Goal: Task Accomplishment & Management: Complete application form

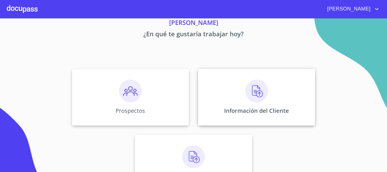
scroll to position [47, 0]
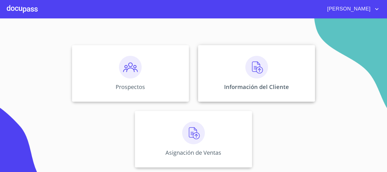
click at [252, 68] on img at bounding box center [256, 67] width 23 height 23
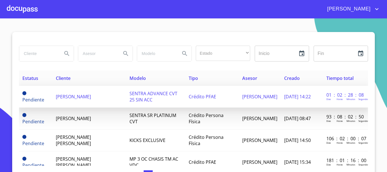
click at [130, 94] on td "SENTRA ADVANCE CVT 25 SIN ACC" at bounding box center [155, 97] width 59 height 22
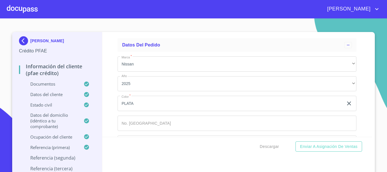
scroll to position [3180, 0]
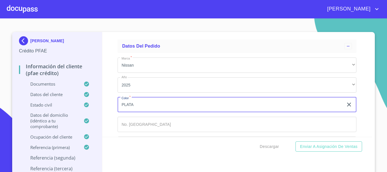
click at [163, 112] on input "PLATA" at bounding box center [230, 104] width 226 height 15
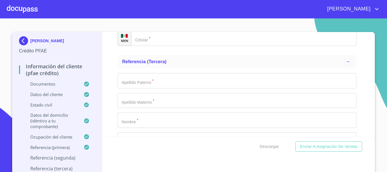
scroll to position [3532, 0]
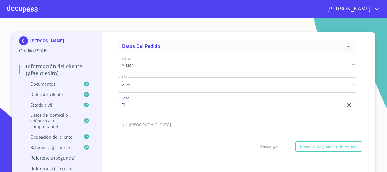
type input "P"
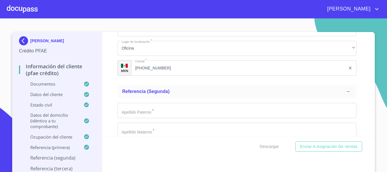
scroll to position [3164, 0]
type input "ROJO"
click at [158, 118] on input "Documento de identificación.   *" at bounding box center [236, 111] width 239 height 15
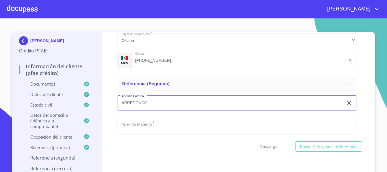
scroll to position [3193, 0]
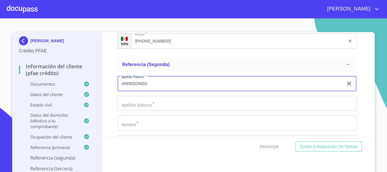
type input "ARREDONDO"
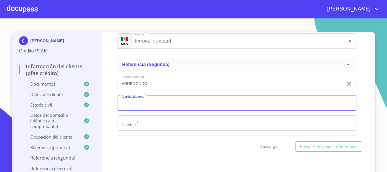
click at [161, 109] on input "Documento de identificación.   *" at bounding box center [236, 103] width 239 height 15
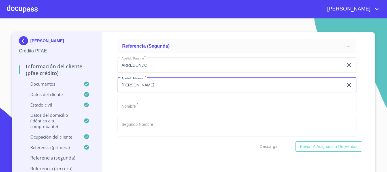
scroll to position [3221, 0]
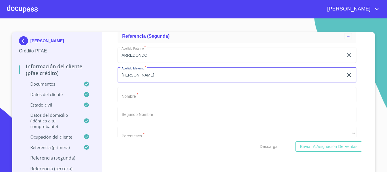
type input "[PERSON_NAME]"
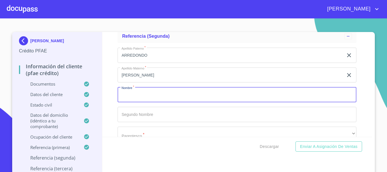
click at [138, 102] on input "Documento de identificación.   *" at bounding box center [236, 94] width 239 height 15
type input "[PERSON_NAME]"
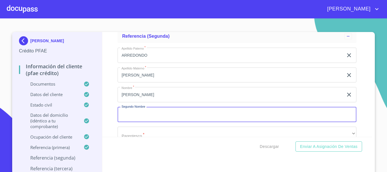
click at [135, 122] on input "Documento de identificación.   *" at bounding box center [236, 114] width 239 height 15
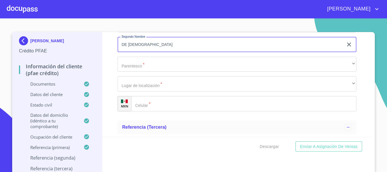
scroll to position [3306, 0]
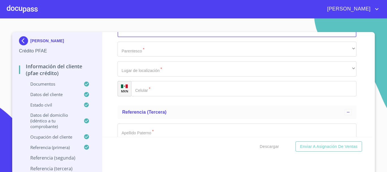
type input "DE [DEMOGRAPHIC_DATA]"
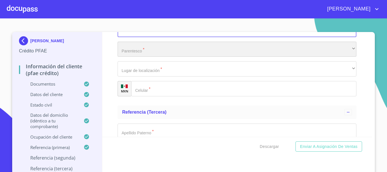
click at [162, 56] on div "​" at bounding box center [236, 49] width 239 height 15
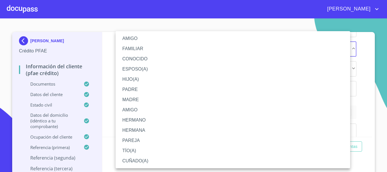
click at [149, 51] on li "FAMILIAR" at bounding box center [232, 49] width 234 height 10
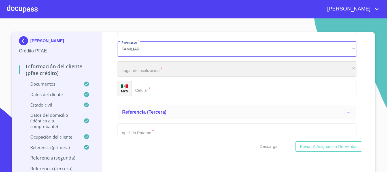
click at [152, 76] on div "​" at bounding box center [236, 68] width 239 height 15
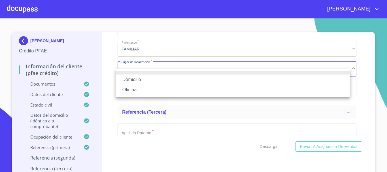
click at [145, 89] on li "Oficina" at bounding box center [232, 90] width 234 height 10
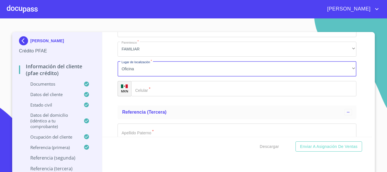
click at [149, 95] on input "Documento de identificación.   *" at bounding box center [243, 88] width 225 height 15
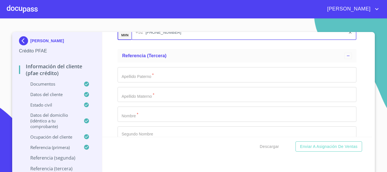
scroll to position [3362, 0]
type input "[PHONE_NUMBER]"
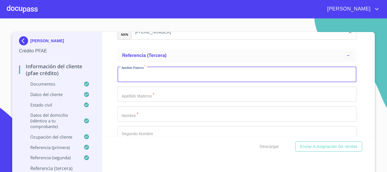
click at [160, 82] on input "Documento de identificación.   *" at bounding box center [236, 74] width 239 height 15
type input "[PERSON_NAME]"
click at [159, 102] on input "Documento de identificación.   *" at bounding box center [236, 94] width 239 height 15
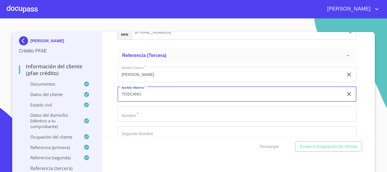
type input "TOSCANO"
click at [151, 121] on input "Documento de identificación.   *" at bounding box center [236, 113] width 239 height 15
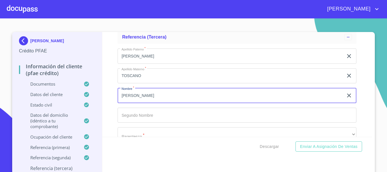
scroll to position [3391, 0]
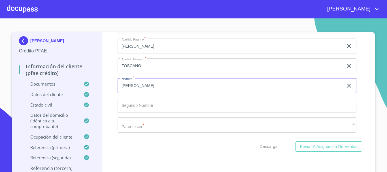
type input "[PERSON_NAME]"
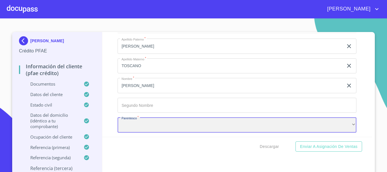
click at [149, 131] on div "​" at bounding box center [236, 124] width 239 height 15
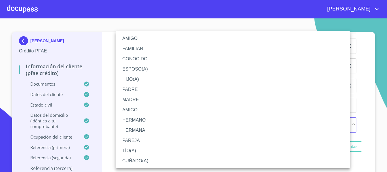
click at [144, 38] on li "AMIGO" at bounding box center [232, 38] width 234 height 10
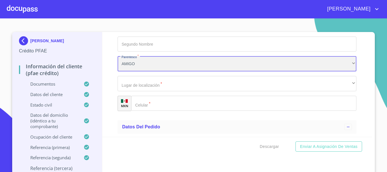
scroll to position [3478, 0]
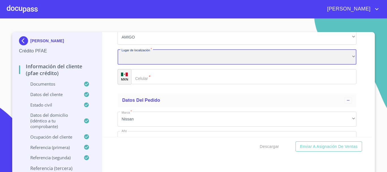
click at [154, 62] on div "​" at bounding box center [236, 56] width 239 height 15
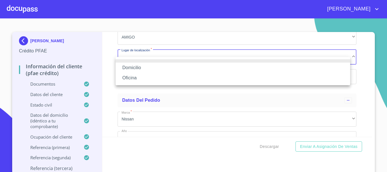
click at [146, 76] on li "Oficina" at bounding box center [232, 78] width 234 height 10
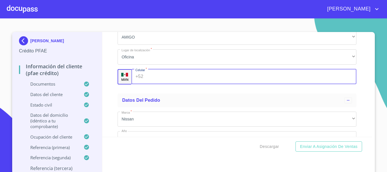
click at [150, 84] on input "Documento de identificación.   *" at bounding box center [250, 76] width 211 height 15
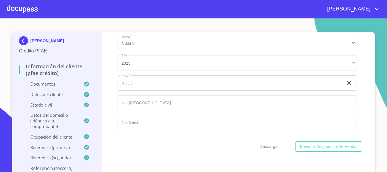
scroll to position [3561, 0]
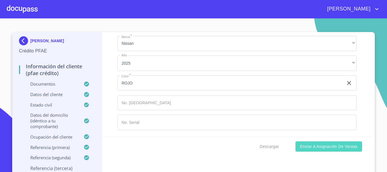
type input "[PHONE_NUMBER]"
click at [309, 146] on span "Enviar a Asignación de Ventas" at bounding box center [328, 146] width 57 height 7
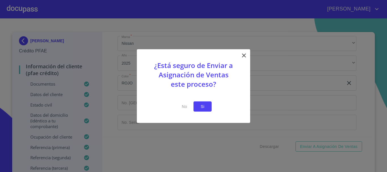
click at [208, 108] on button "Si" at bounding box center [202, 106] width 18 height 10
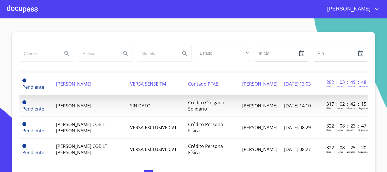
scroll to position [113, 0]
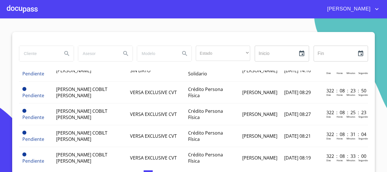
click at [27, 9] on div at bounding box center [22, 9] width 31 height 18
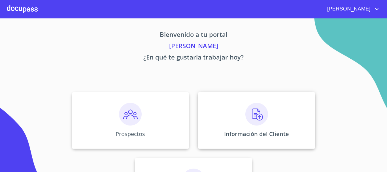
scroll to position [47, 0]
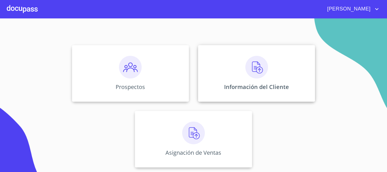
click at [243, 74] on div "Información del Cliente" at bounding box center [256, 73] width 117 height 57
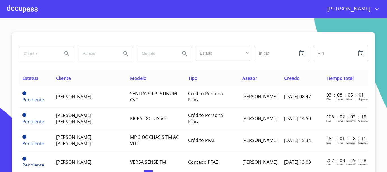
click at [47, 57] on input "search" at bounding box center [38, 53] width 38 height 15
type input "[PERSON_NAME]"
click at [64, 51] on icon "Search" at bounding box center [66, 53] width 5 height 5
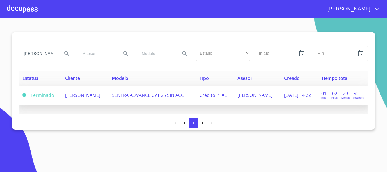
click at [162, 95] on span "SENTRA ADVANCE CVT 25 SIN ACC" at bounding box center [148, 95] width 72 height 6
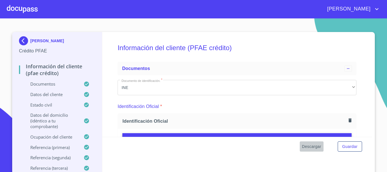
click at [311, 146] on span "Descargar" at bounding box center [311, 146] width 19 height 7
click at [347, 145] on span "Guardar" at bounding box center [349, 146] width 15 height 7
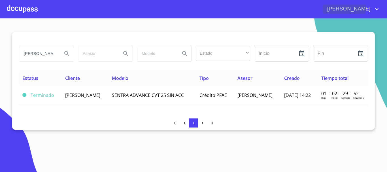
click at [376, 8] on icon "account of current user" at bounding box center [376, 9] width 7 height 7
click at [367, 11] on li "Salir" at bounding box center [370, 12] width 18 height 10
